Goal: Transaction & Acquisition: Purchase product/service

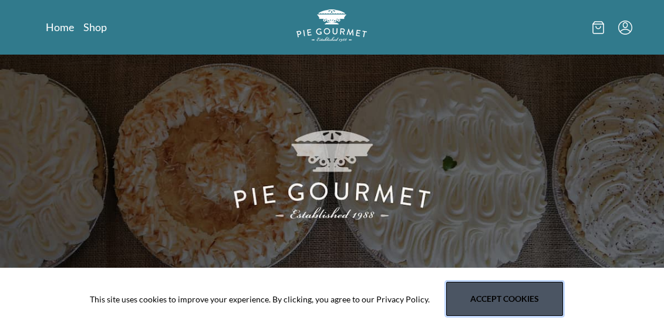
click at [472, 298] on button "Accept cookies" at bounding box center [504, 299] width 117 height 34
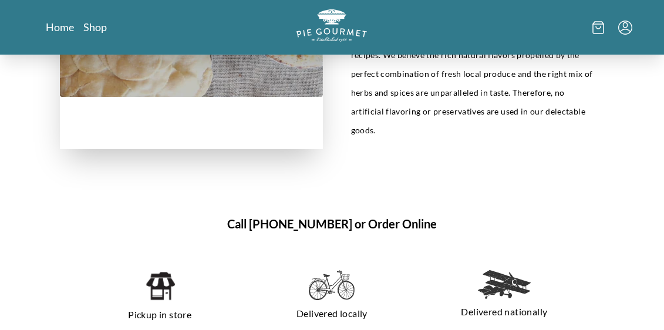
scroll to position [636, 0]
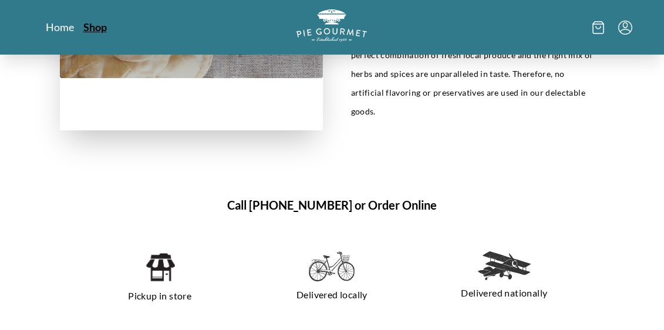
click at [98, 27] on link "Shop" at bounding box center [94, 27] width 23 height 14
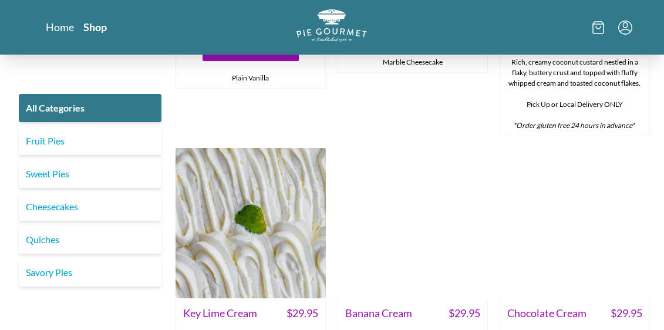
scroll to position [2104, 0]
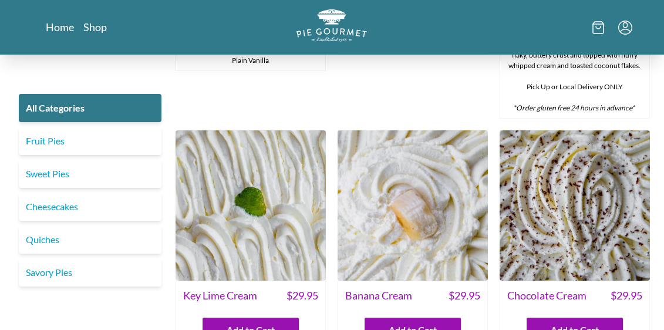
click at [408, 176] on img at bounding box center [413, 205] width 150 height 150
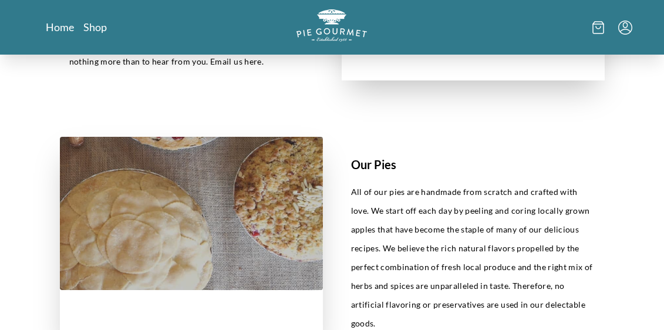
scroll to position [422, 0]
